Goal: Task Accomplishment & Management: Manage account settings

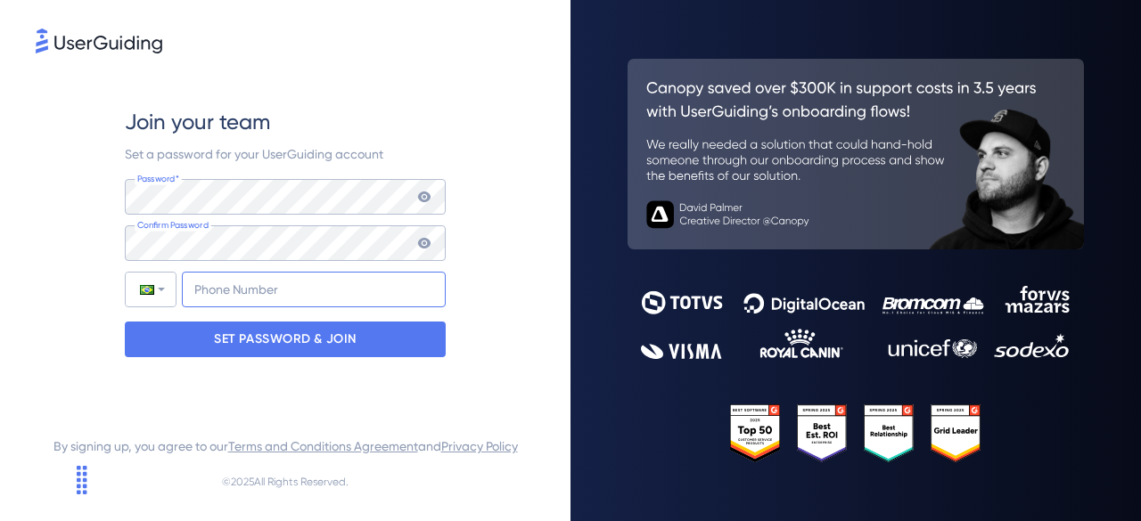
click at [245, 293] on input "+55" at bounding box center [314, 290] width 264 height 36
type input "[PHONE_NUMBER]"
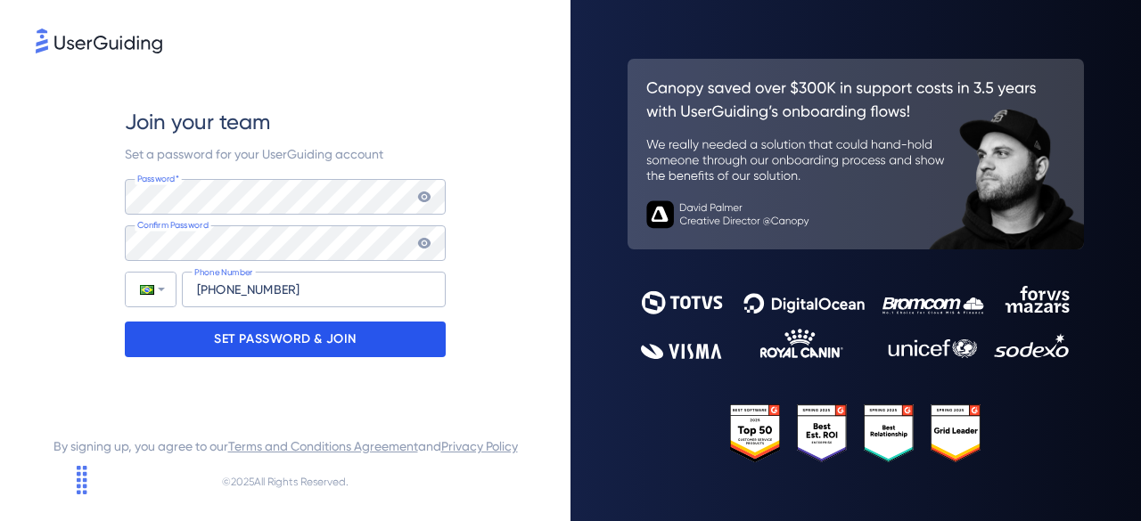
click at [351, 341] on p "SET PASSWORD & JOIN" at bounding box center [285, 339] width 143 height 29
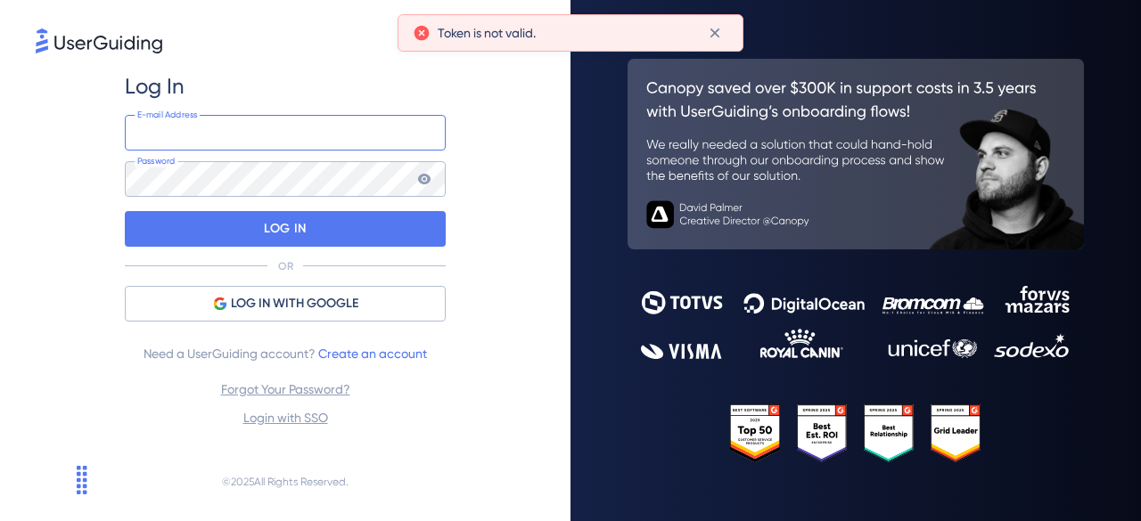
click at [257, 135] on input "email" at bounding box center [285, 133] width 321 height 36
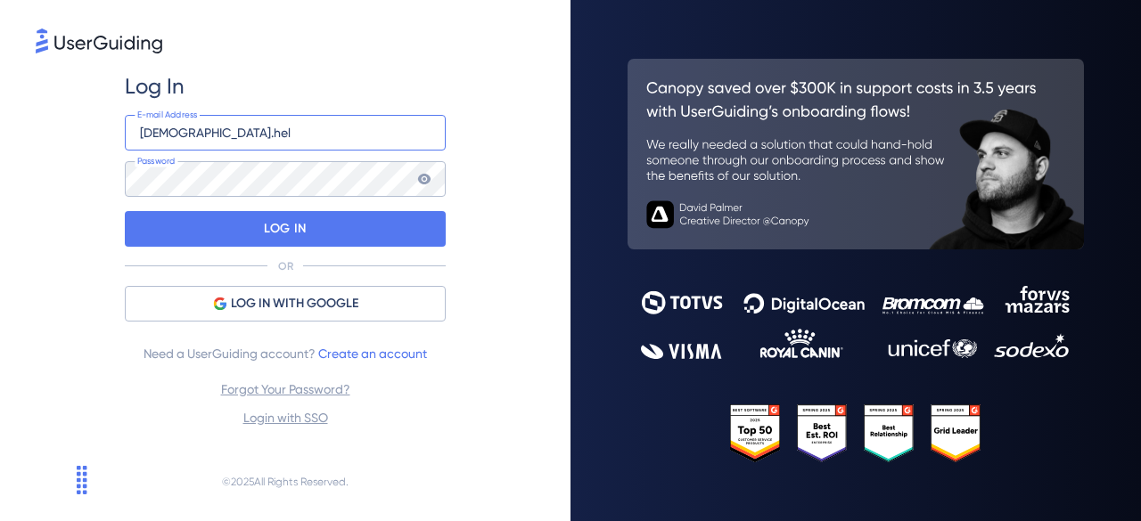
type input "[EMAIL_ADDRESS][DOMAIN_NAME]"
click at [273, 388] on link "Forgot Your Password?" at bounding box center [285, 389] width 129 height 14
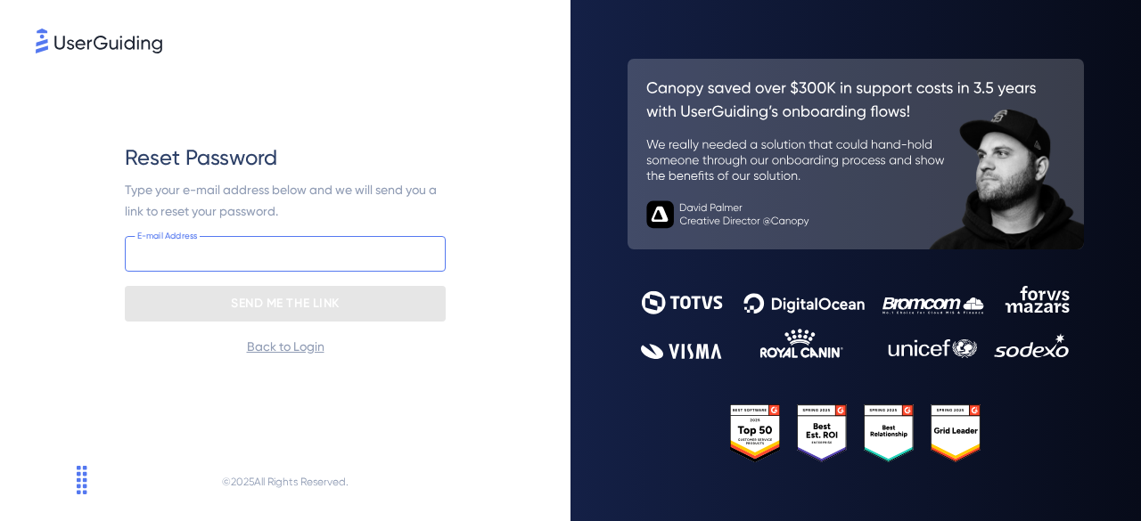
click at [295, 252] on input "email" at bounding box center [285, 254] width 321 height 36
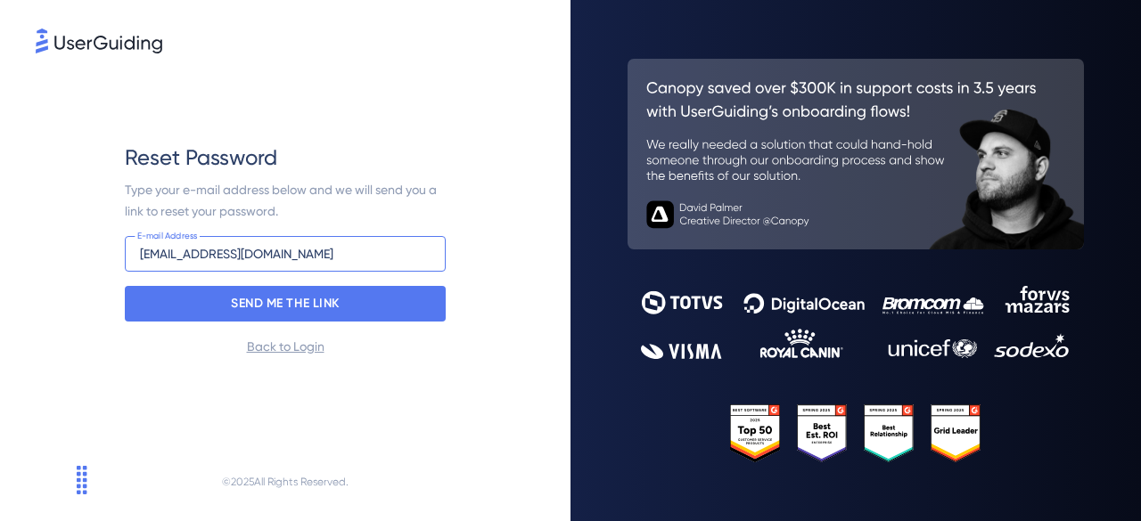
type input "[EMAIL_ADDRESS][DOMAIN_NAME]"
